Goal: Task Accomplishment & Management: Manage account settings

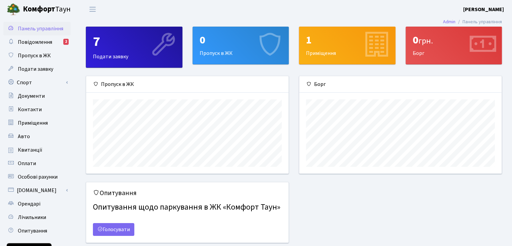
scroll to position [97, 202]
click at [40, 136] on link "Авто" at bounding box center [36, 135] width 67 height 13
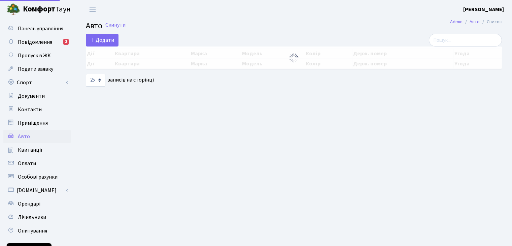
select select "25"
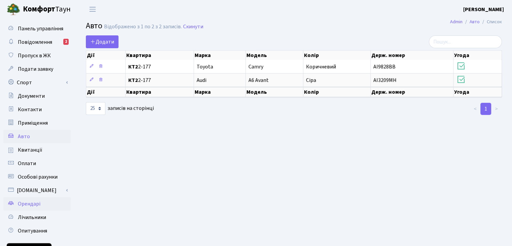
click at [44, 205] on link "Орендарі" at bounding box center [36, 203] width 67 height 13
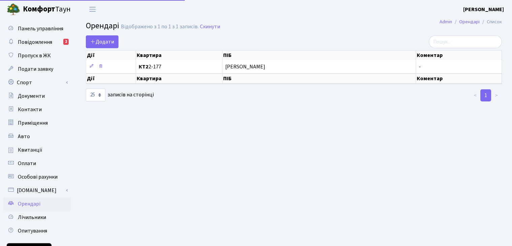
select select "25"
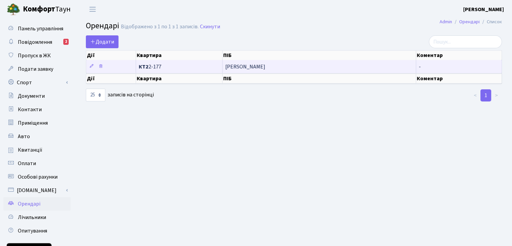
click at [243, 66] on span "Мельнікова Оксана Сергіївна" at bounding box center [318, 66] width 187 height 5
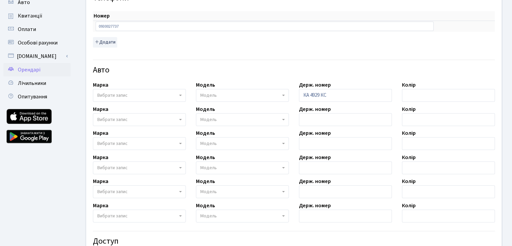
scroll to position [135, 0]
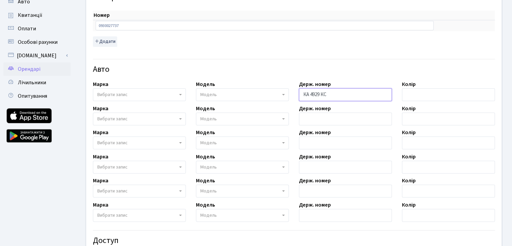
click at [336, 95] on input "КА 4929 КС" at bounding box center [345, 94] width 93 height 13
type input "0"
type input "R"
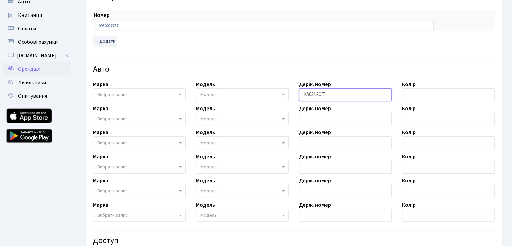
type input "КА0312ОТ"
click at [417, 93] on input "text" at bounding box center [448, 94] width 93 height 13
type input "Б"
click at [302, 66] on h4 "Авто" at bounding box center [294, 70] width 402 height 10
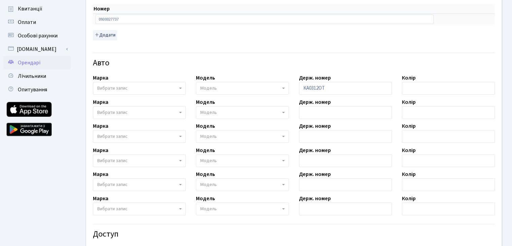
scroll to position [231, 0]
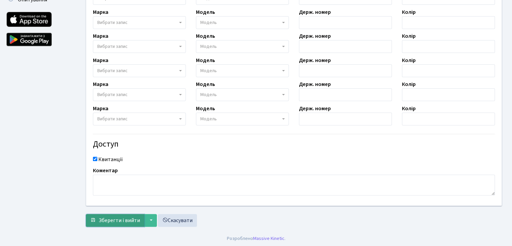
click at [131, 220] on span "Зберегти і вийти" at bounding box center [119, 219] width 41 height 7
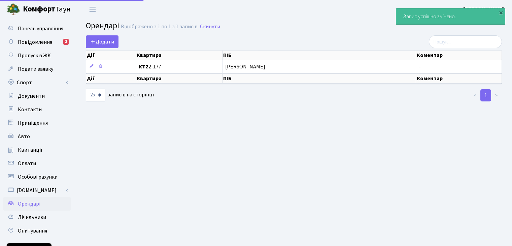
select select "25"
